Goal: Task Accomplishment & Management: Use online tool/utility

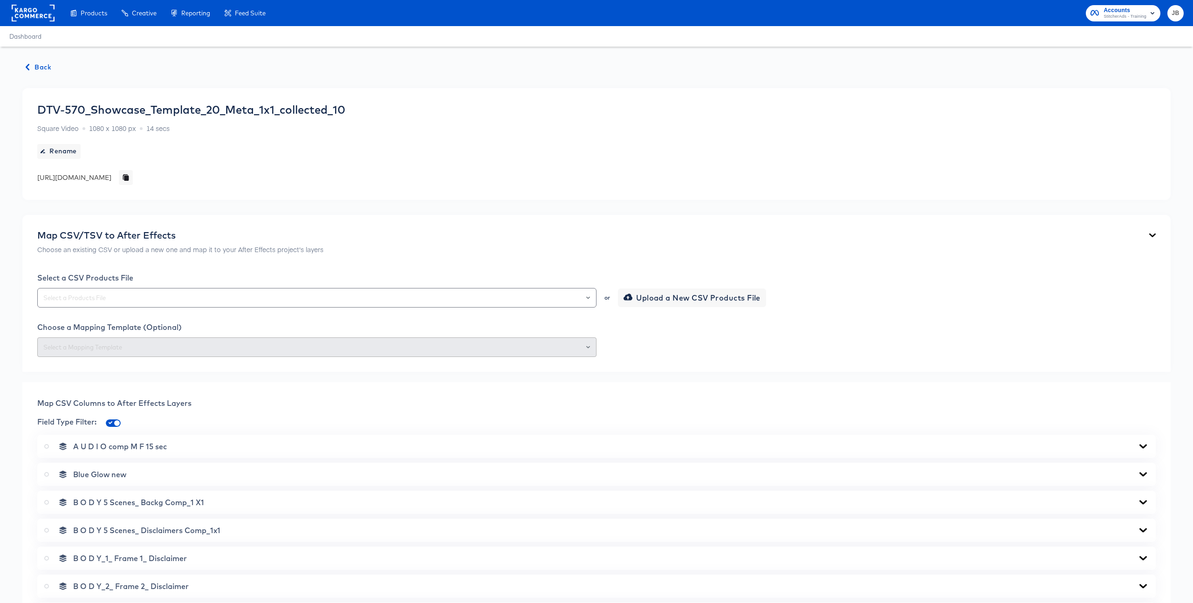
click at [48, 68] on span "Back" at bounding box center [38, 68] width 25 height 12
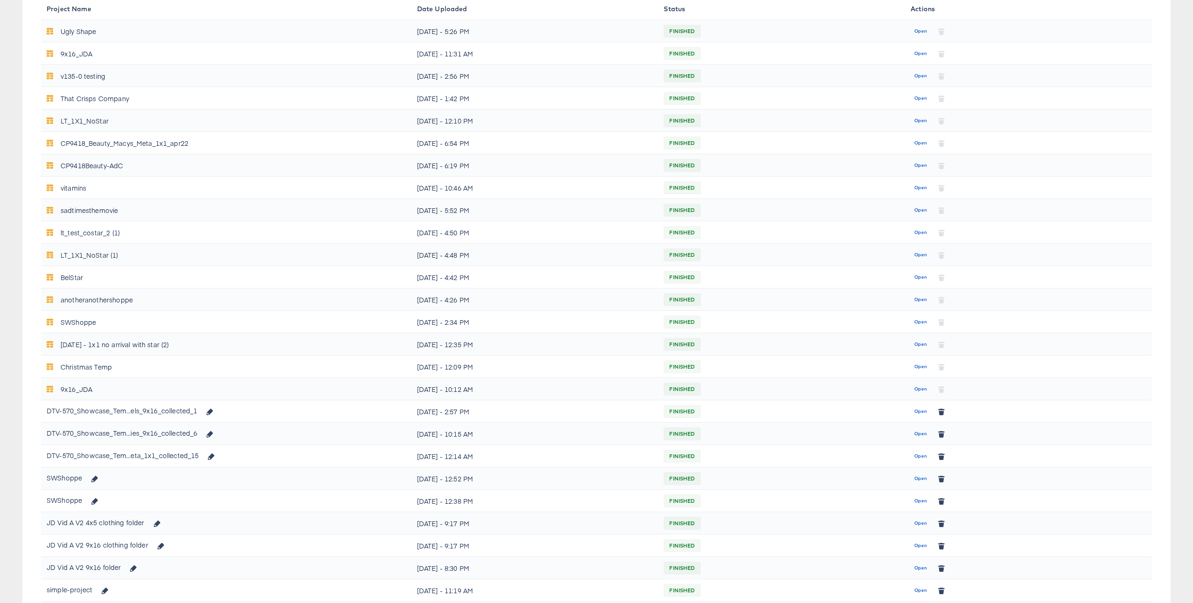
scroll to position [303, 0]
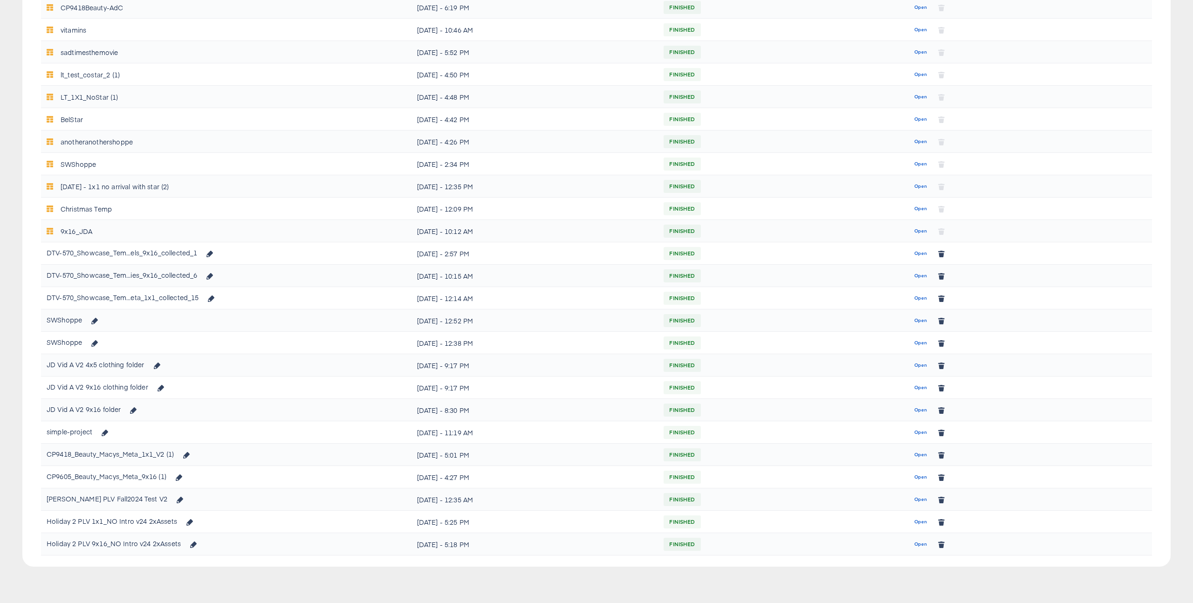
drag, startPoint x: 924, startPoint y: 298, endPoint x: 918, endPoint y: 299, distance: 6.1
click at [924, 298] on span "Open" at bounding box center [921, 298] width 13 height 8
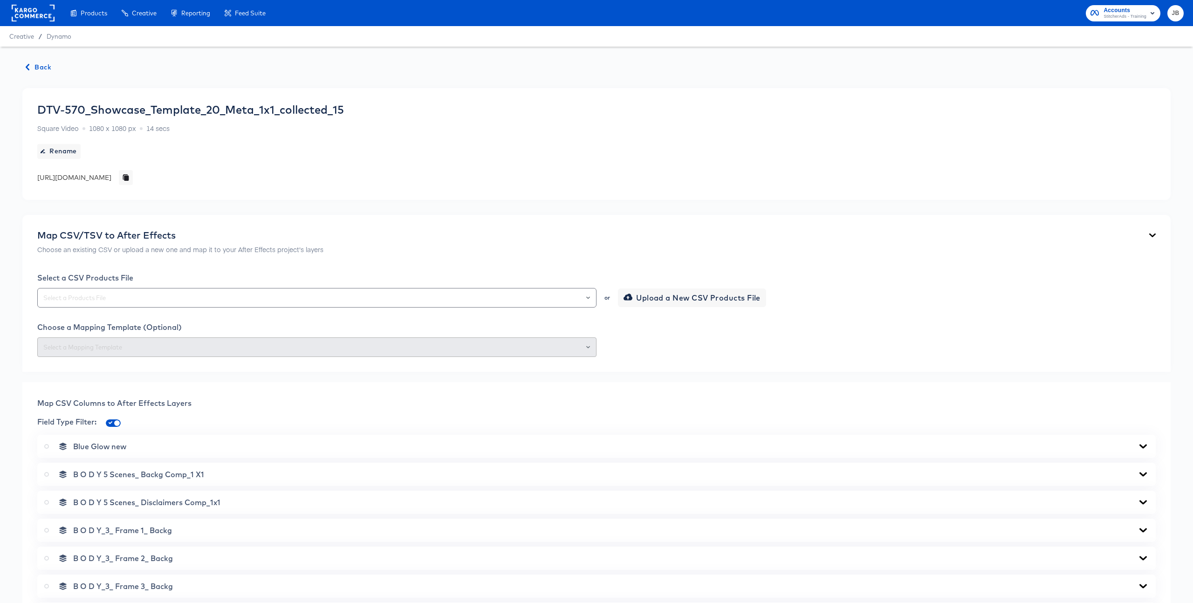
scroll to position [462, 0]
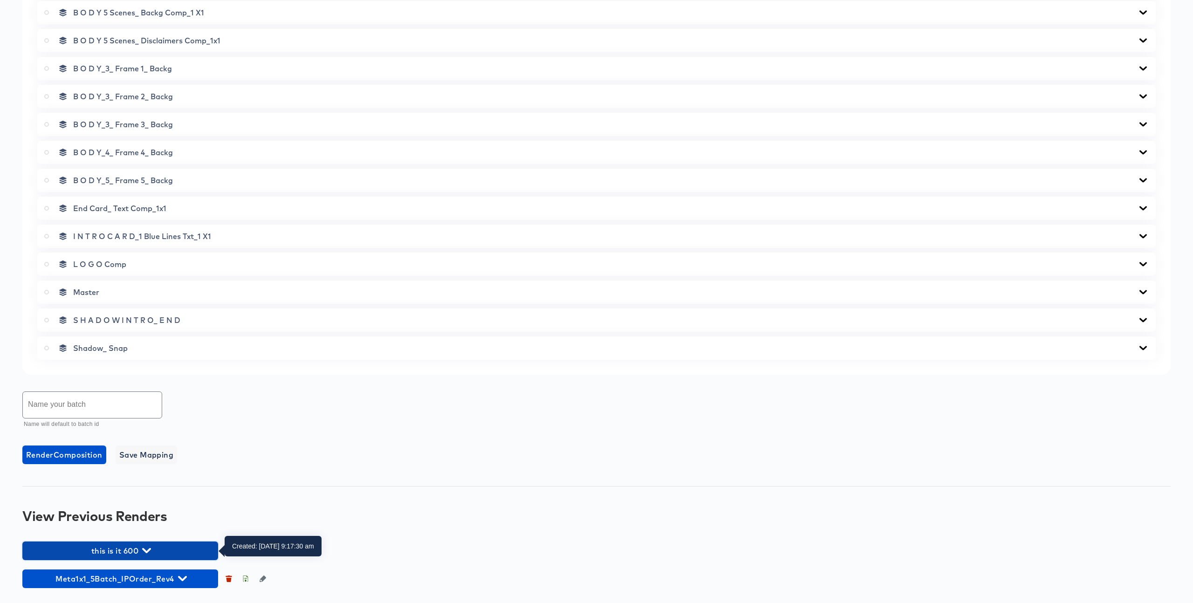
click at [148, 552] on icon "button" at bounding box center [146, 550] width 9 height 5
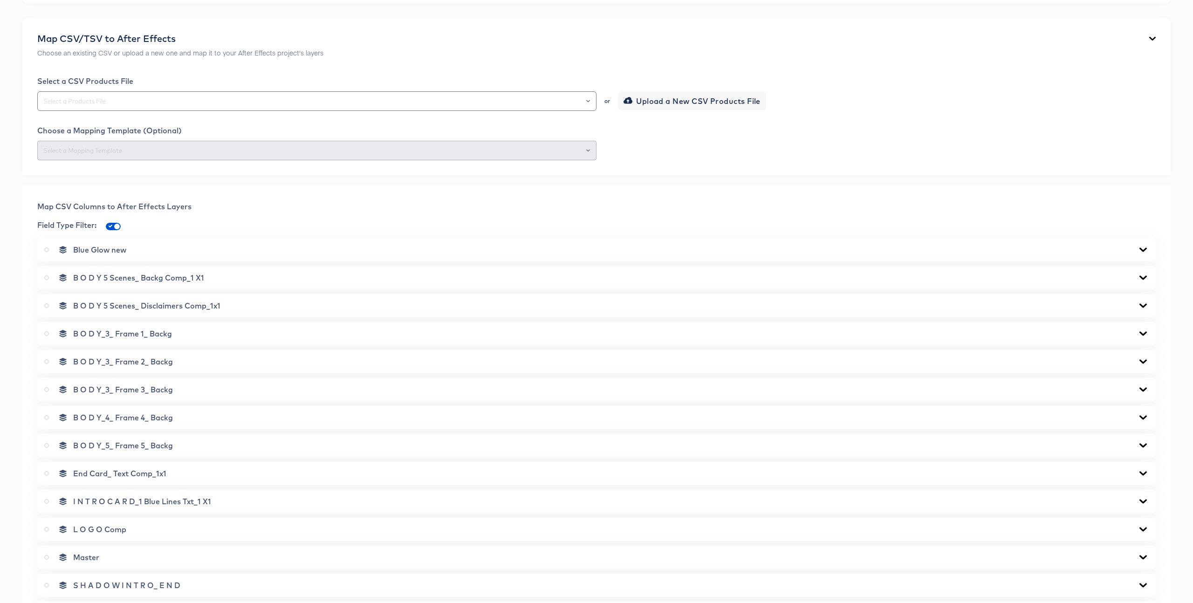
scroll to position [0, 0]
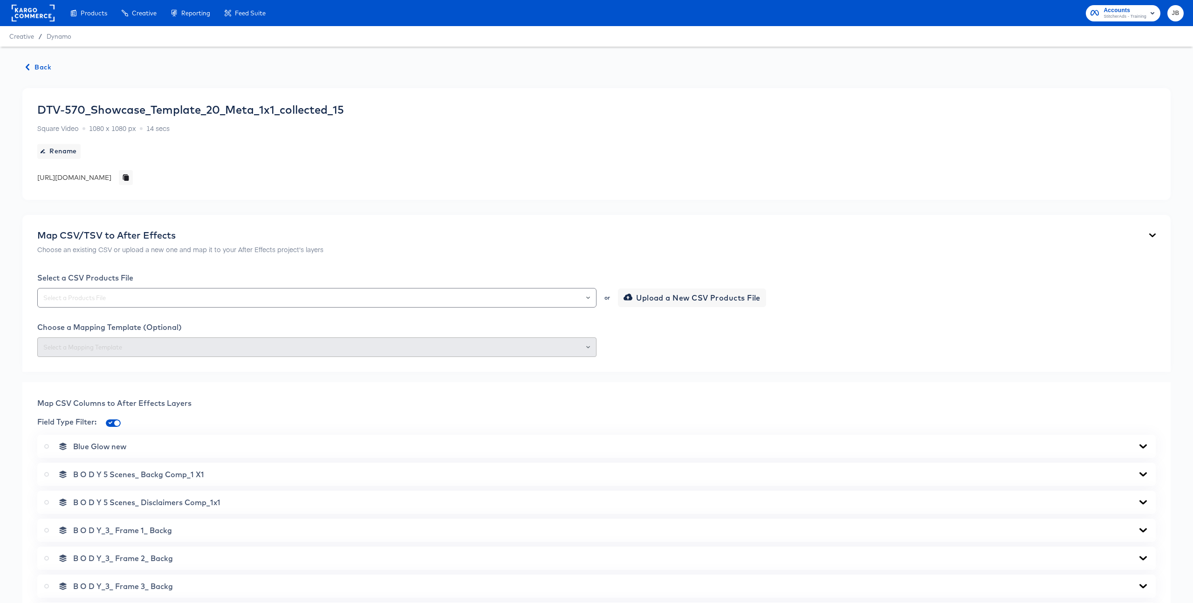
click at [36, 64] on span "Back" at bounding box center [38, 68] width 25 height 12
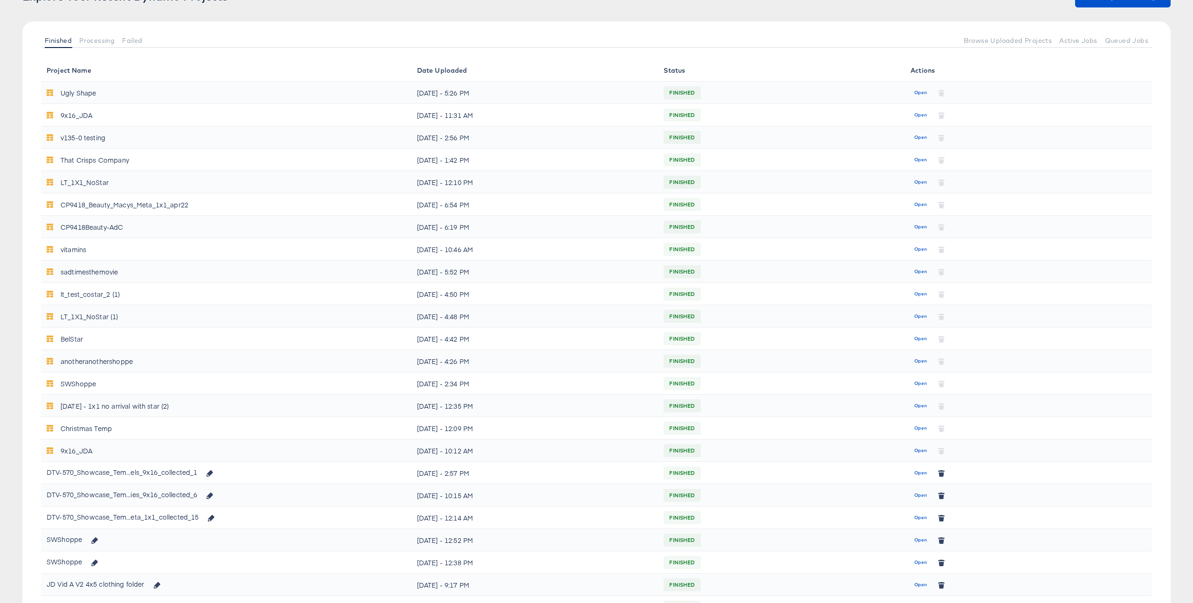
scroll to position [85, 0]
click at [917, 493] on span "Open" at bounding box center [921, 494] width 13 height 8
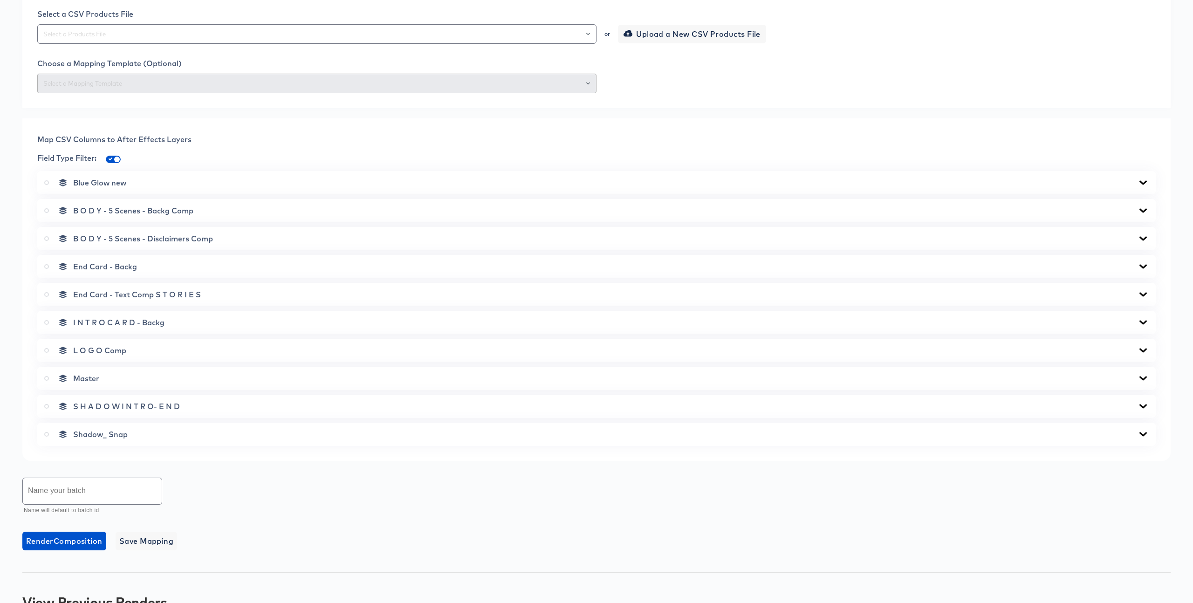
scroll to position [406, 0]
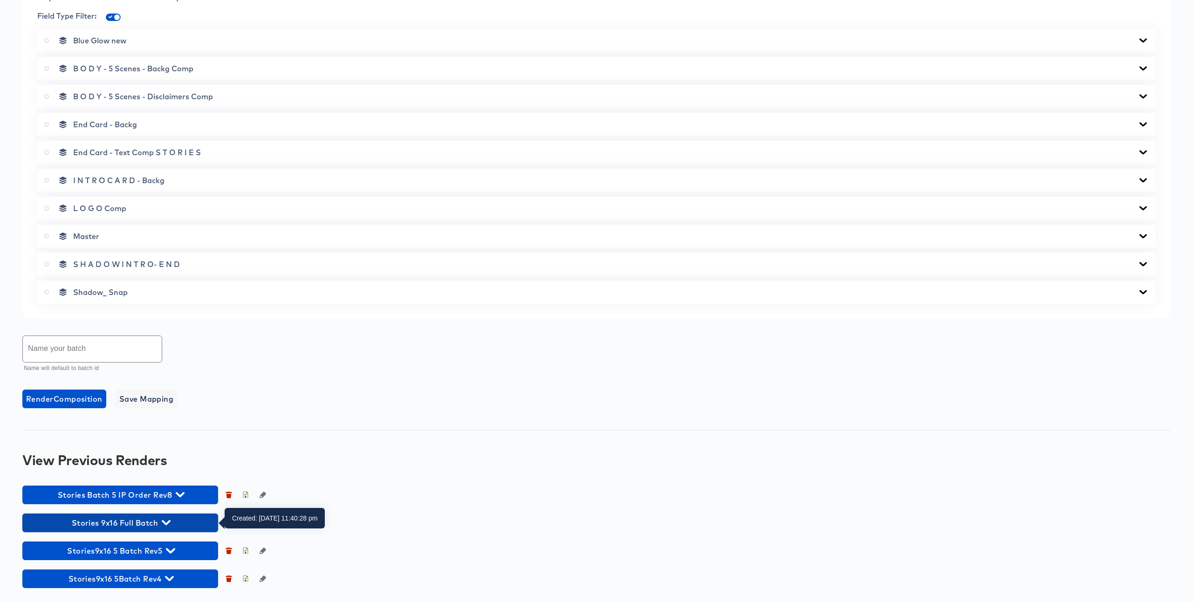
click at [163, 523] on icon "button" at bounding box center [166, 522] width 9 height 9
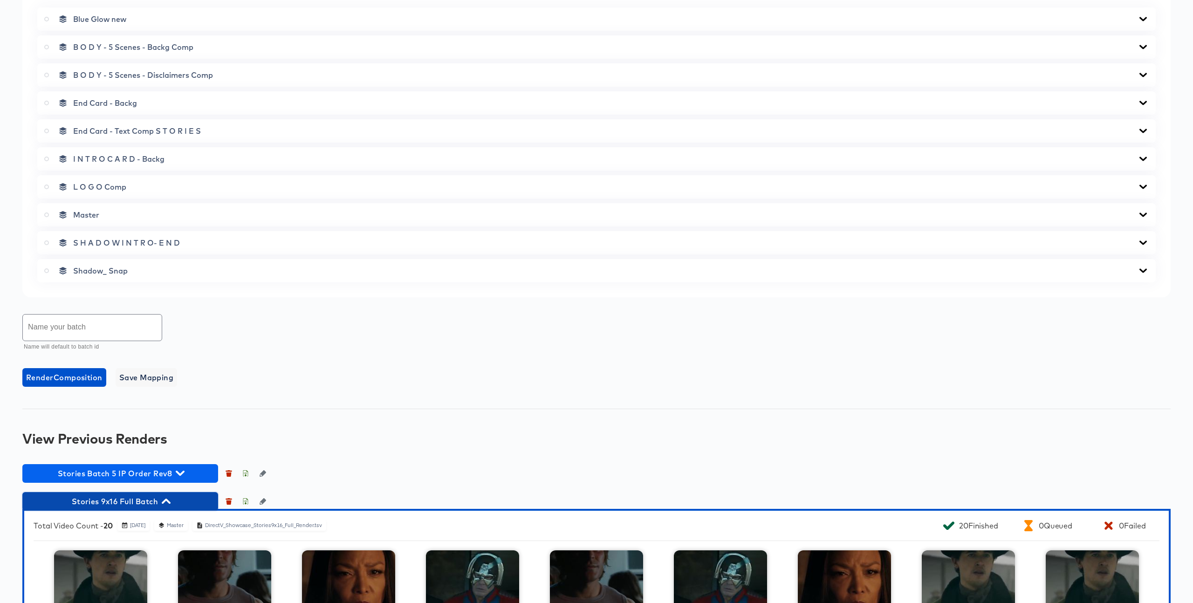
drag, startPoint x: 167, startPoint y: 499, endPoint x: 195, endPoint y: 496, distance: 27.8
click at [167, 499] on icon "button" at bounding box center [166, 501] width 9 height 5
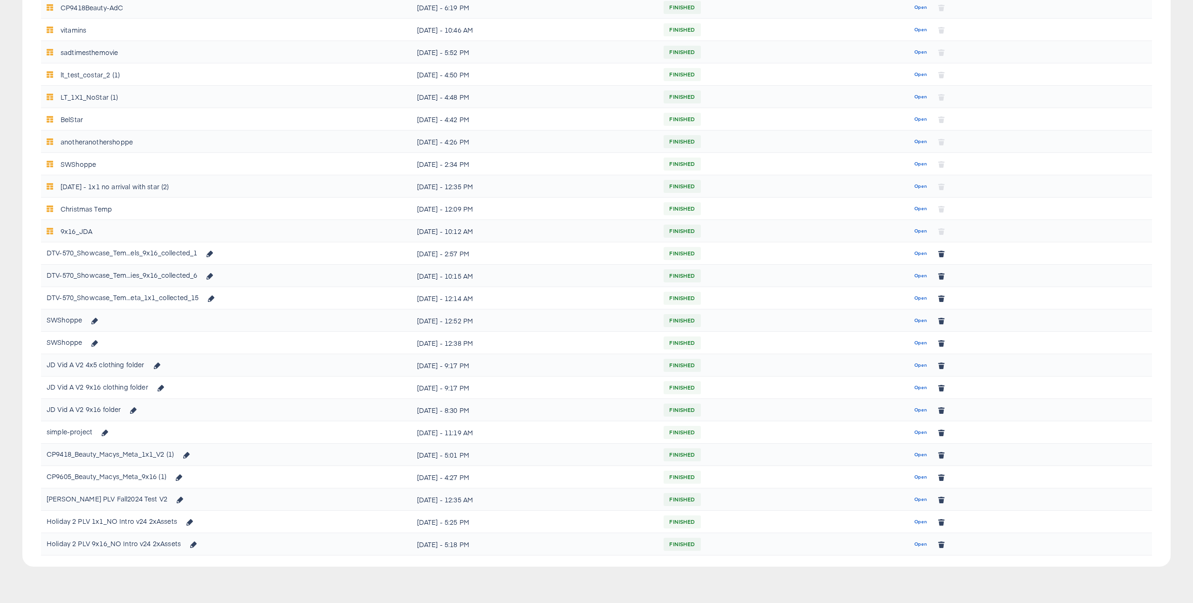
scroll to position [85, 0]
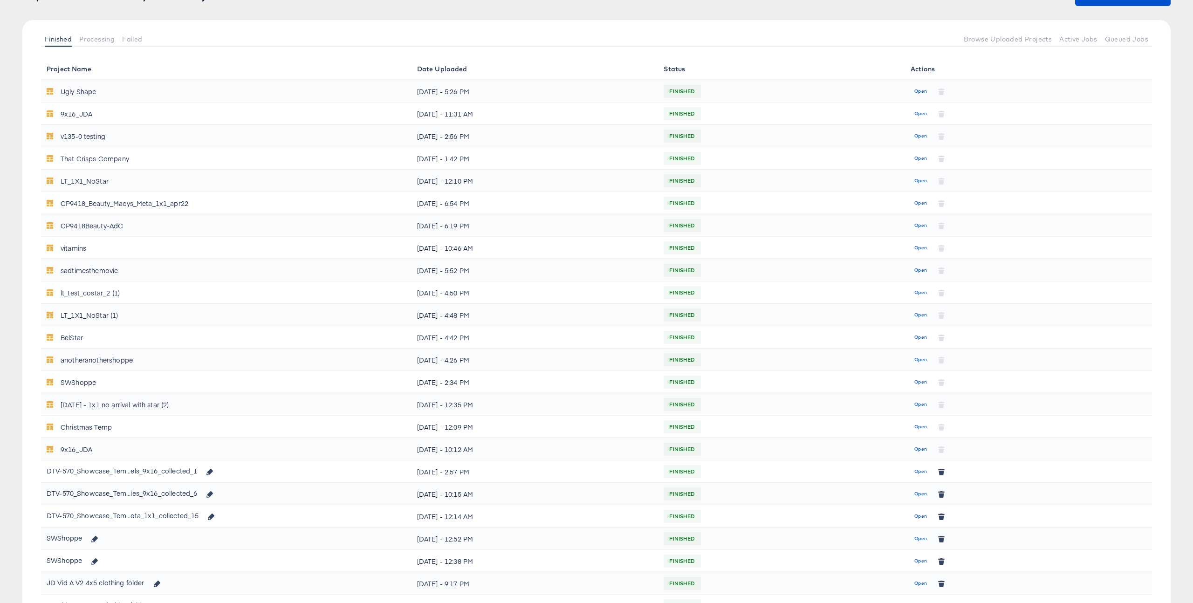
click at [180, 429] on div "Christmas Temp" at bounding box center [226, 427] width 359 height 15
click at [920, 514] on span "Open" at bounding box center [921, 516] width 13 height 8
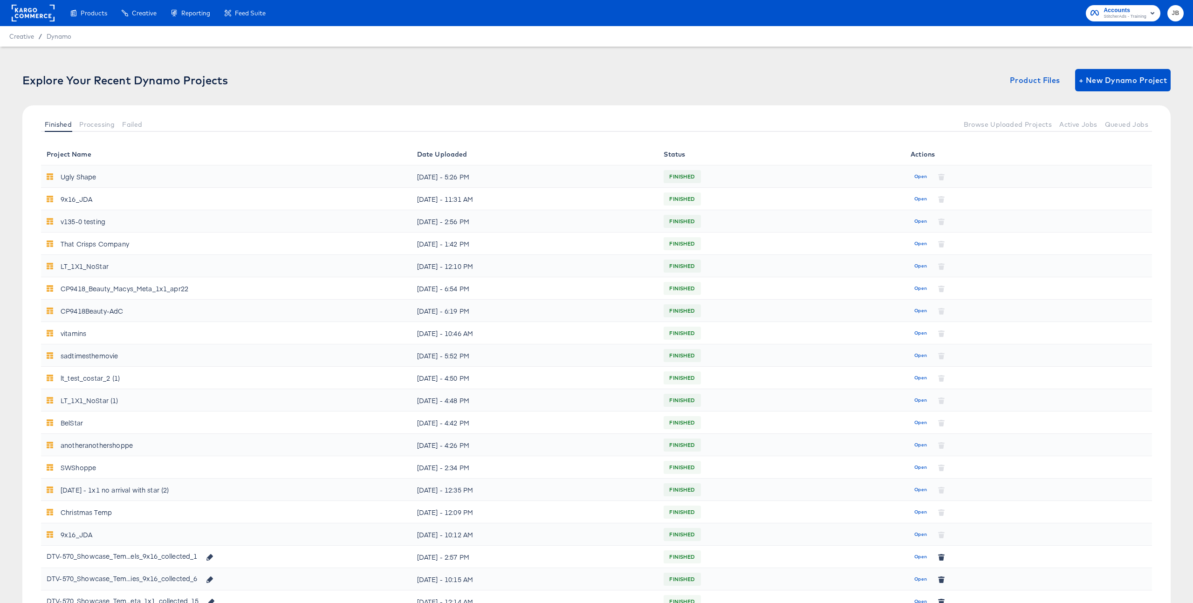
scroll to position [85, 0]
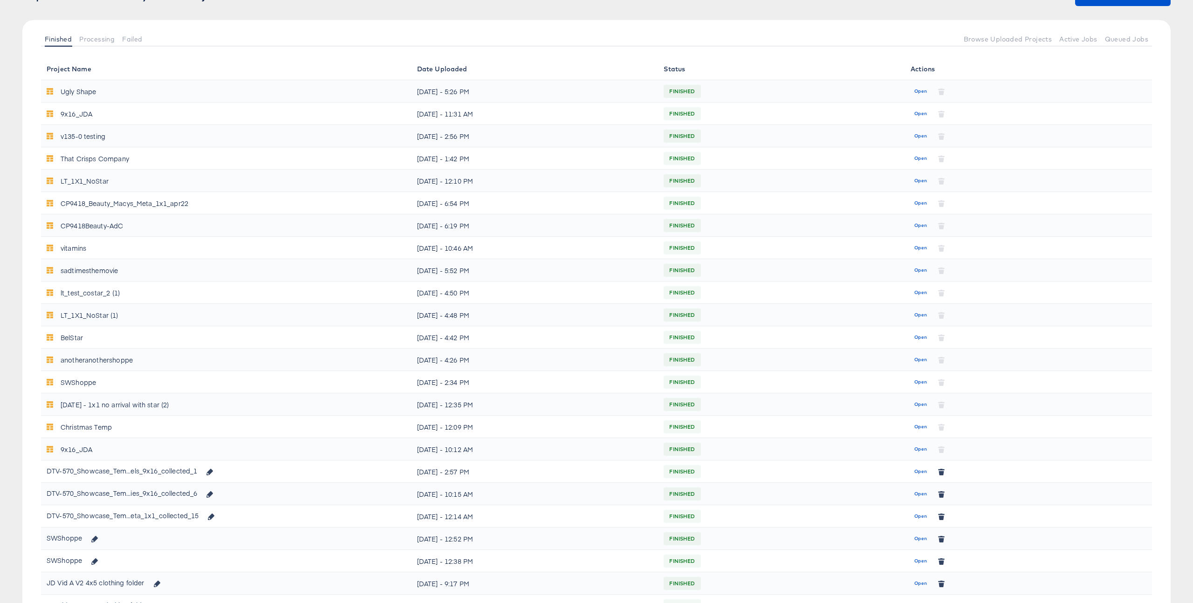
click at [915, 469] on span "Open" at bounding box center [921, 472] width 13 height 8
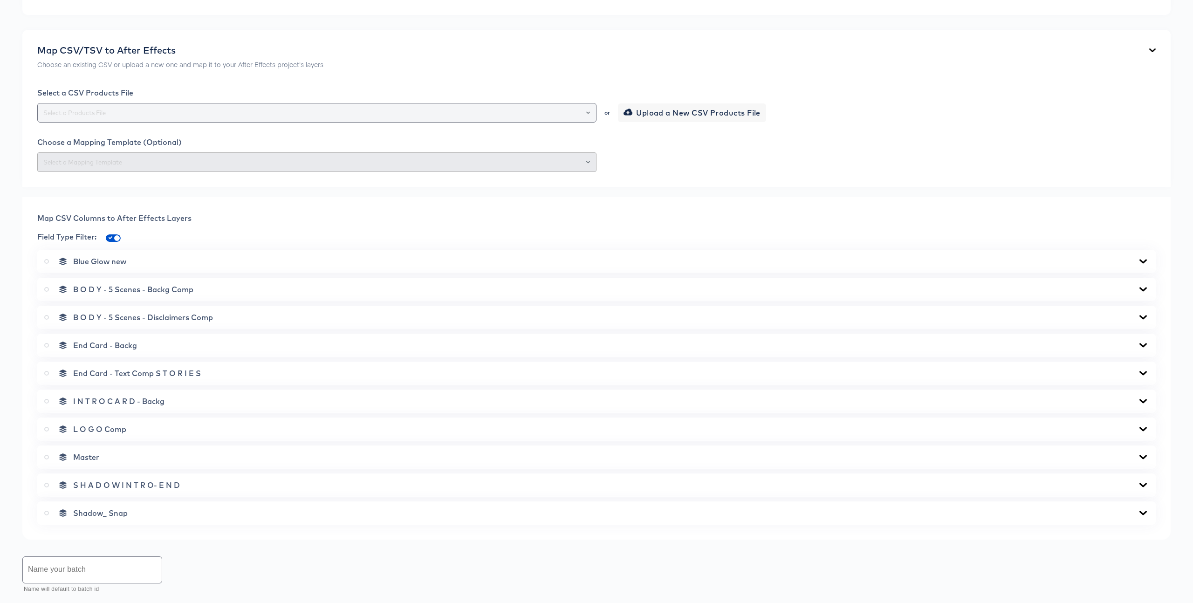
scroll to position [406, 0]
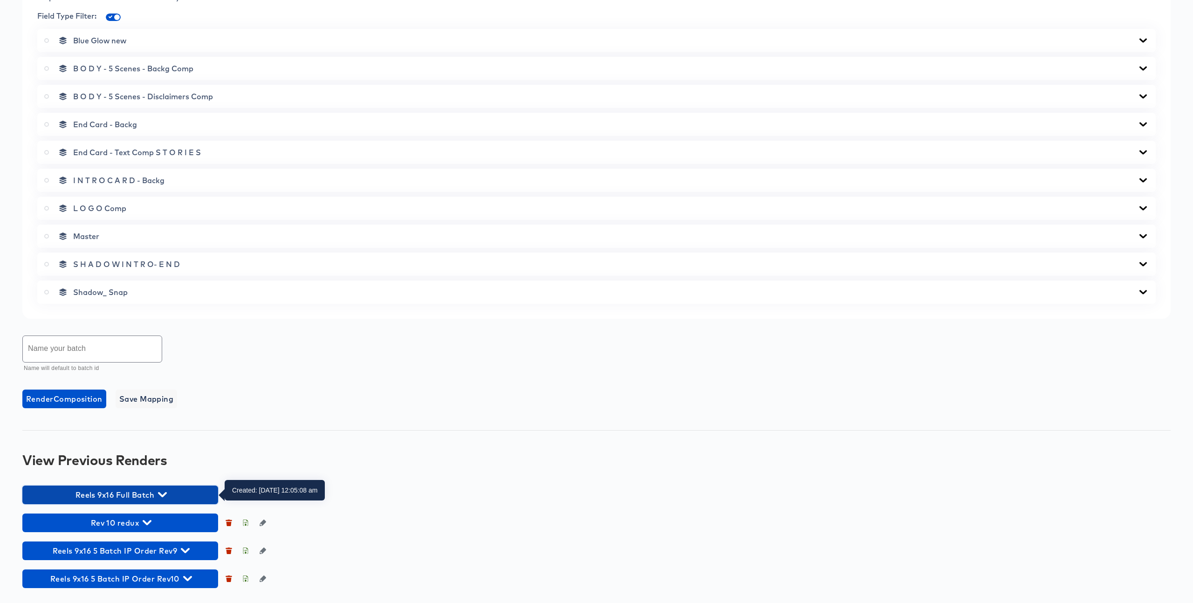
click at [160, 495] on icon "button" at bounding box center [162, 494] width 9 height 5
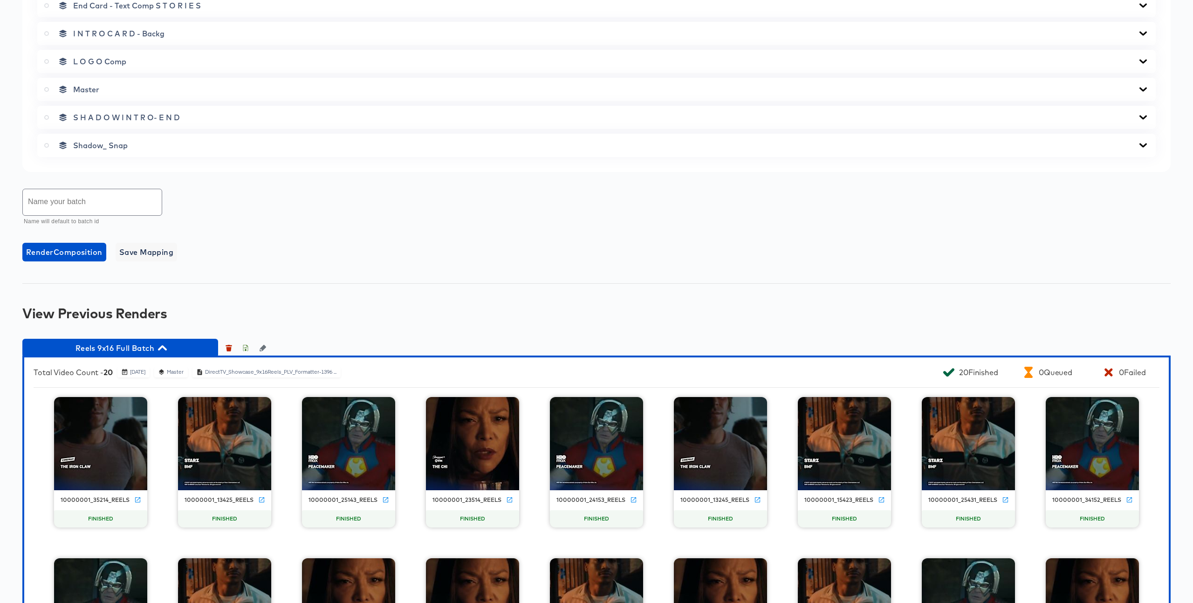
scroll to position [654, 0]
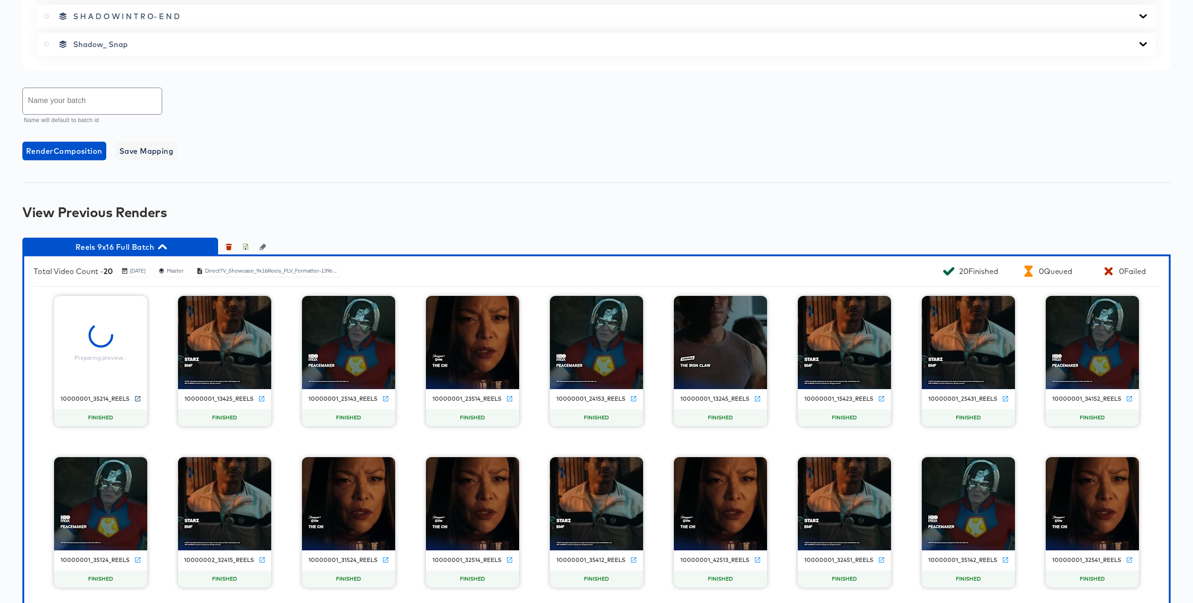
click at [137, 399] on icon at bounding box center [137, 398] width 5 height 5
